Goal: Navigation & Orientation: Find specific page/section

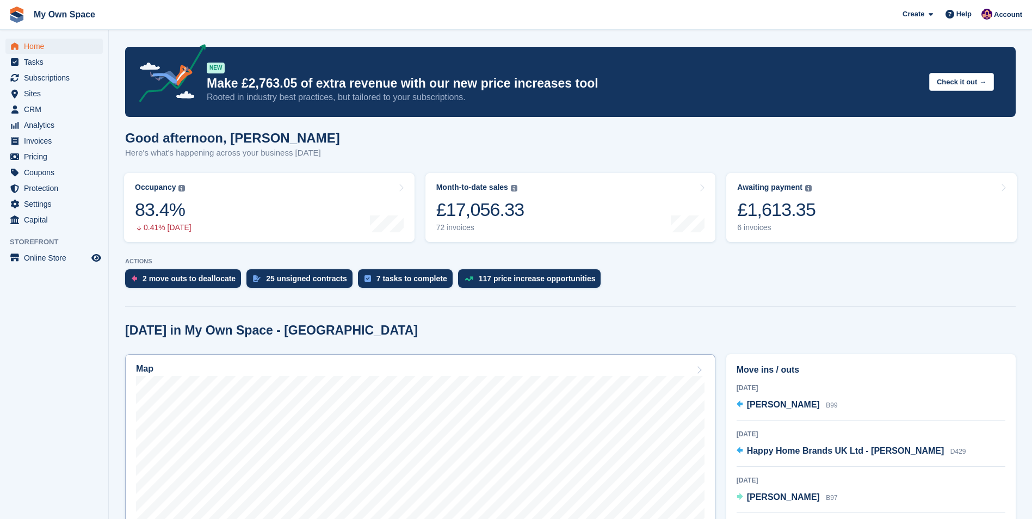
click at [141, 371] on h2 "Map" at bounding box center [144, 369] width 17 height 10
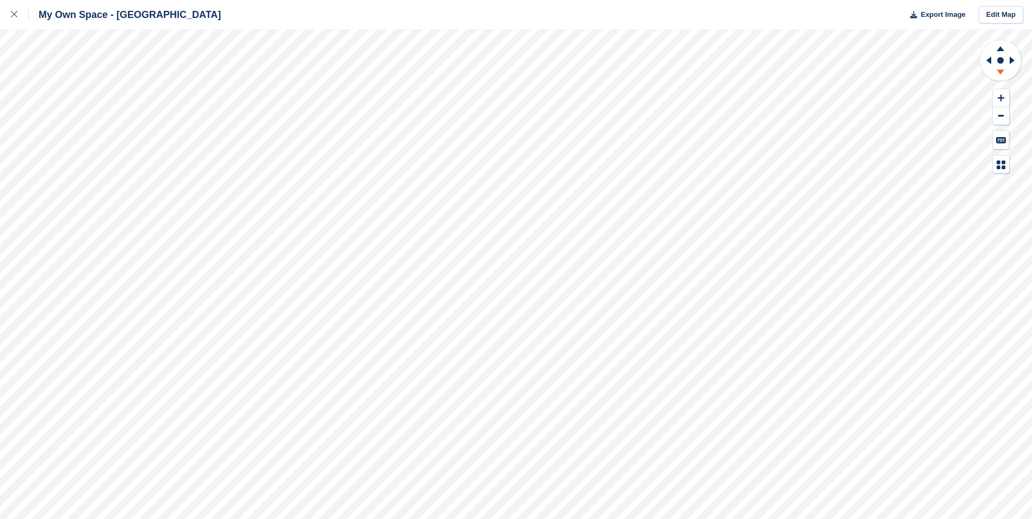
click at [1004, 75] on icon at bounding box center [1000, 74] width 28 height 14
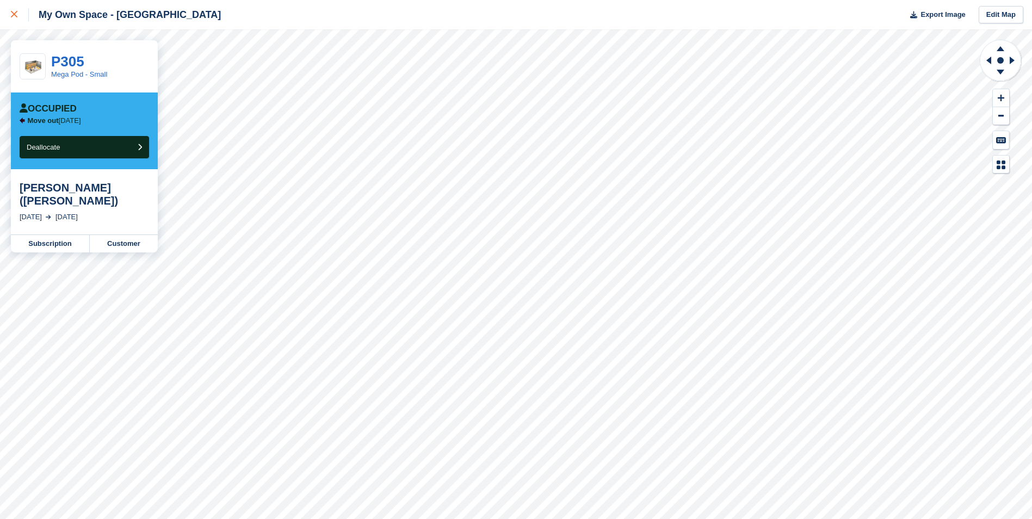
click at [13, 10] on div at bounding box center [20, 14] width 18 height 13
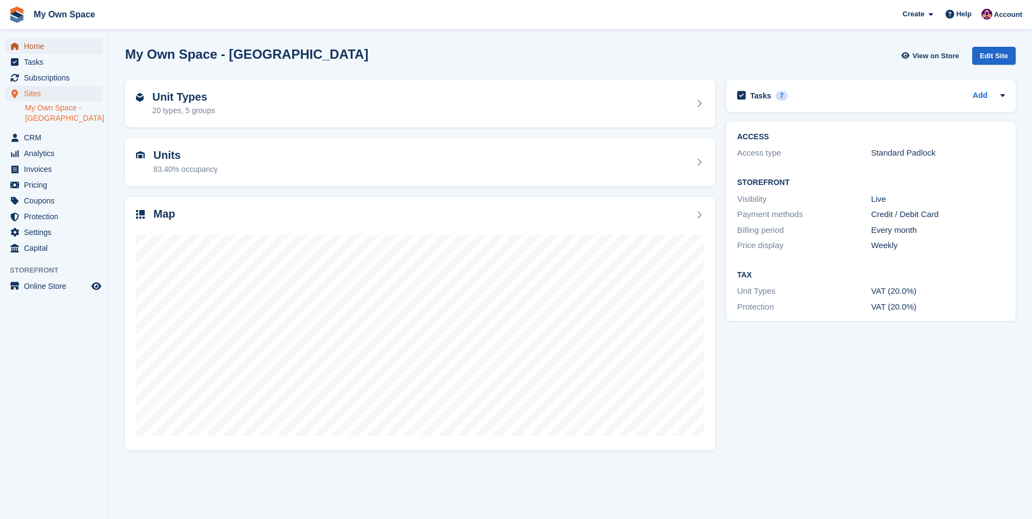
click at [33, 47] on span "Home" at bounding box center [56, 46] width 65 height 15
